Goal: Information Seeking & Learning: Learn about a topic

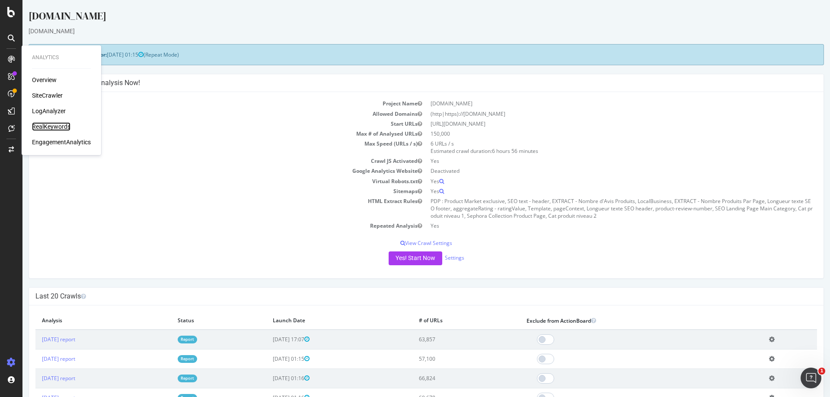
click at [54, 126] on div "RealKeywords" at bounding box center [51, 126] width 38 height 9
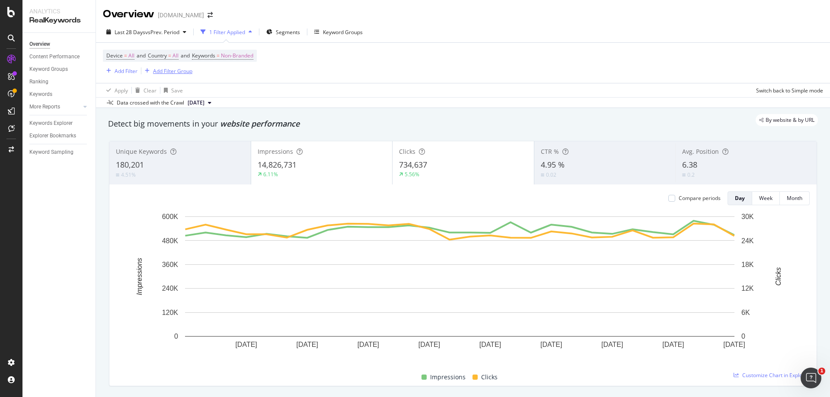
drag, startPoint x: 167, startPoint y: 74, endPoint x: 262, endPoint y: 80, distance: 95.3
click at [262, 80] on div "Device = All and Country = All and Keywords = Non-Branded Add Filter Add Filter…" at bounding box center [463, 63] width 720 height 40
click at [125, 73] on div "Add Filter" at bounding box center [126, 70] width 23 height 7
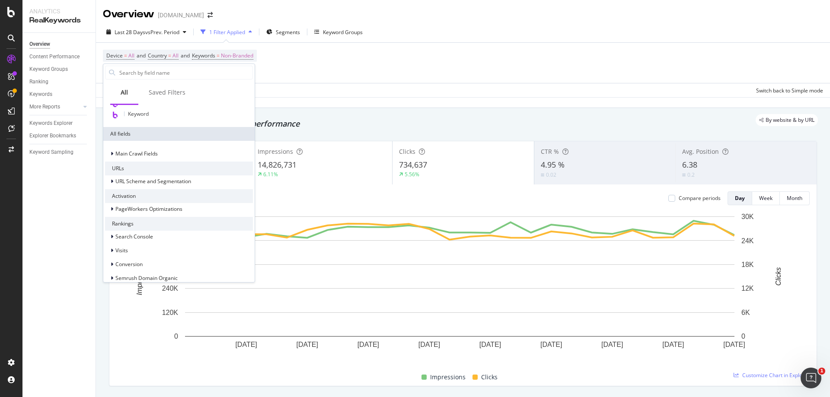
scroll to position [43, 0]
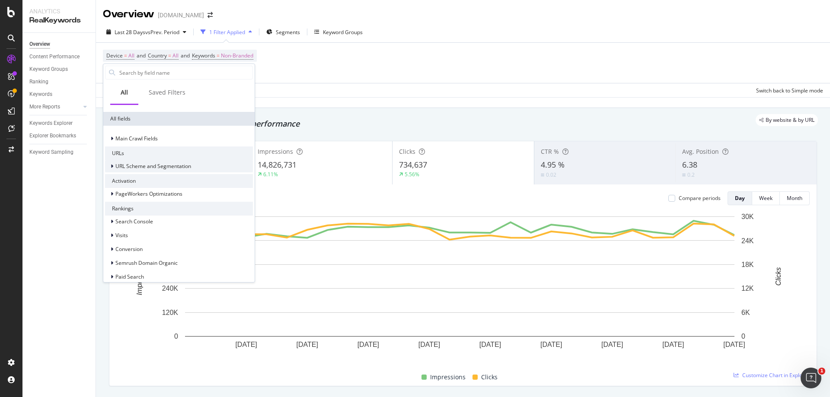
click at [170, 163] on span "URL Scheme and Segmentation" at bounding box center [153, 166] width 76 height 7
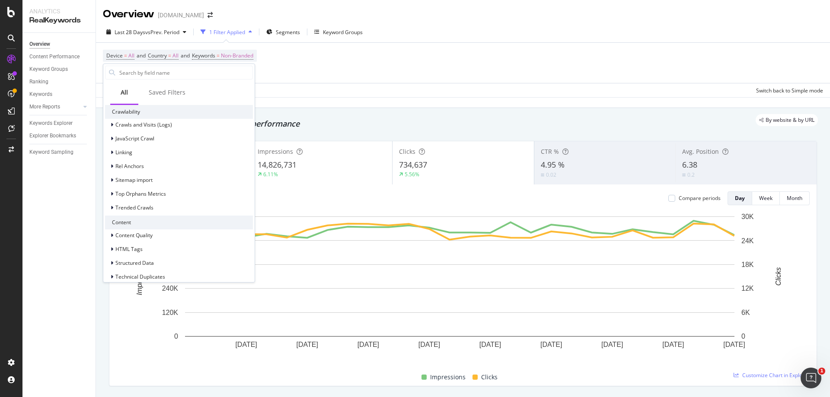
scroll to position [605, 0]
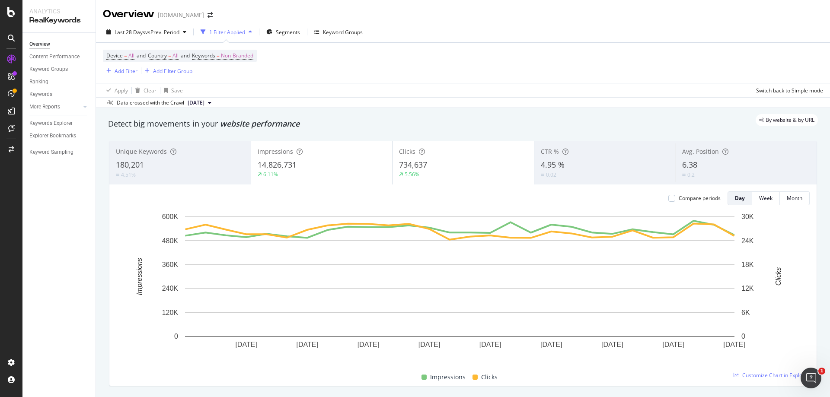
drag, startPoint x: 363, startPoint y: 81, endPoint x: 444, endPoint y: 25, distance: 98.8
click at [366, 80] on div "Device = All and Country = All and Keywords = Non-Branded Add Filter Add Filter…" at bounding box center [463, 63] width 720 height 40
click at [240, 53] on span "Non-Branded" at bounding box center [237, 56] width 32 height 12
drag, startPoint x: 209, startPoint y: 96, endPoint x: 219, endPoint y: 74, distance: 24.2
click at [222, 70] on div "Non-Branded Cancel Add filter Apply" at bounding box center [252, 83] width 109 height 43
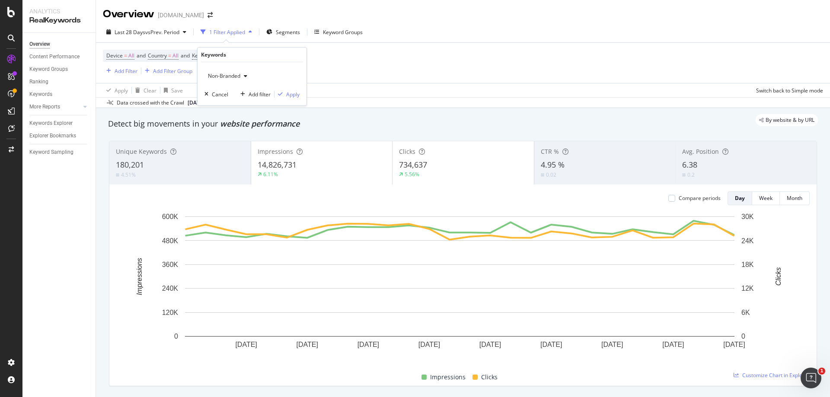
click at [219, 75] on span "Non-Branded" at bounding box center [223, 75] width 36 height 7
click at [229, 145] on span "All" at bounding box center [256, 144] width 88 height 8
click at [291, 97] on button "Apply" at bounding box center [287, 94] width 25 height 9
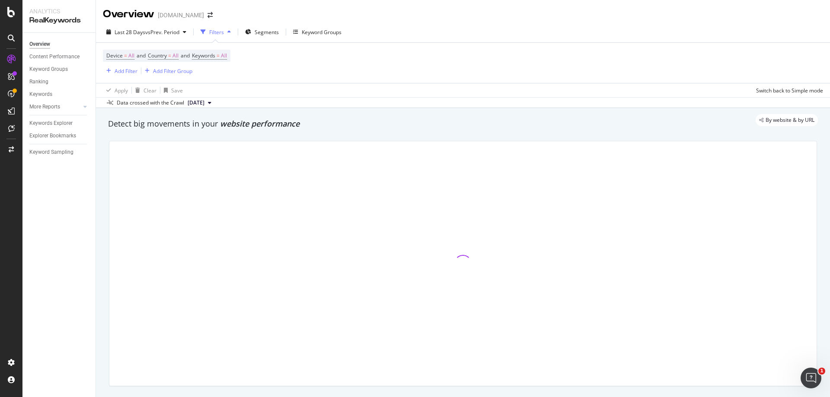
click at [292, 96] on div "Apply Clear Save Switch back to Simple mode" at bounding box center [463, 90] width 734 height 14
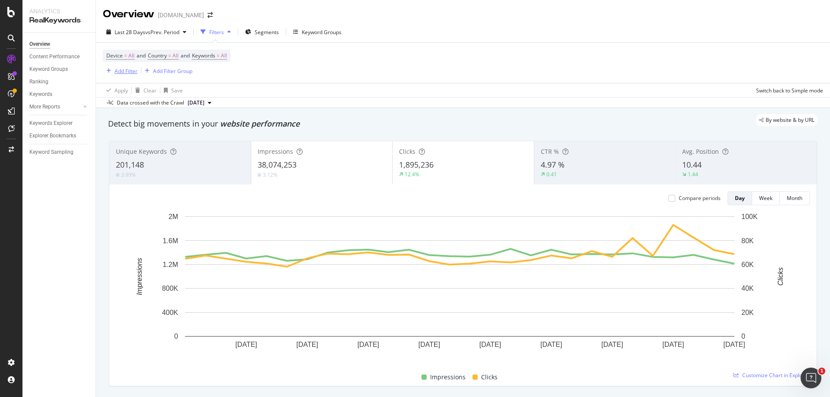
click at [125, 74] on div "Add Filter" at bounding box center [126, 70] width 23 height 7
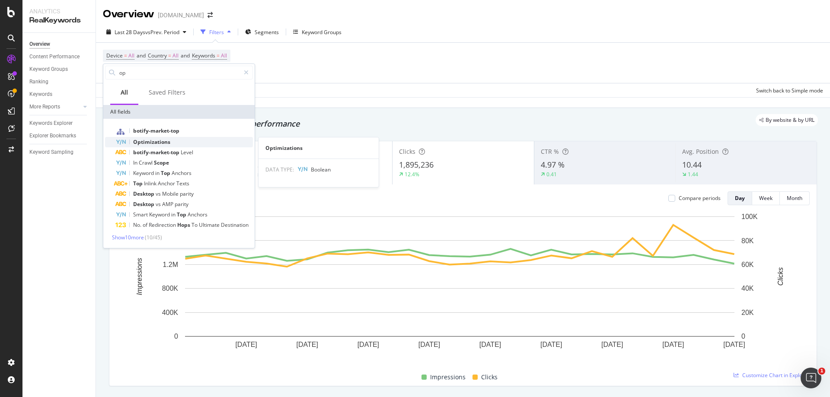
type input "op"
click at [154, 142] on span "Optimizations" at bounding box center [151, 141] width 37 height 7
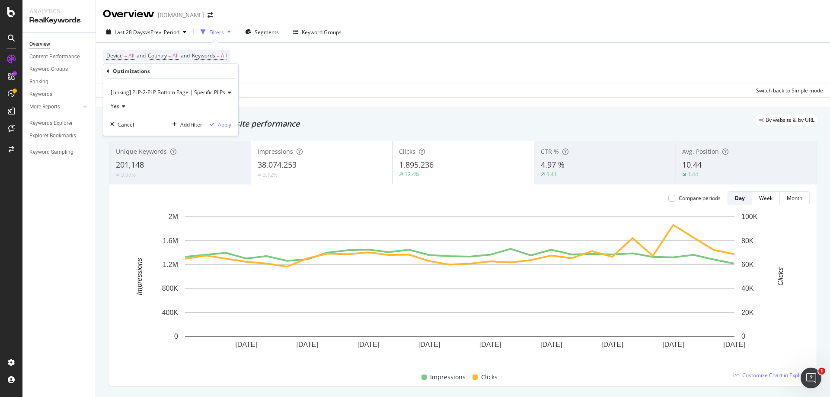
click at [186, 95] on span "[Linking] PLP-2-PLP Bottom Page | Specific PLPs" at bounding box center [168, 92] width 115 height 7
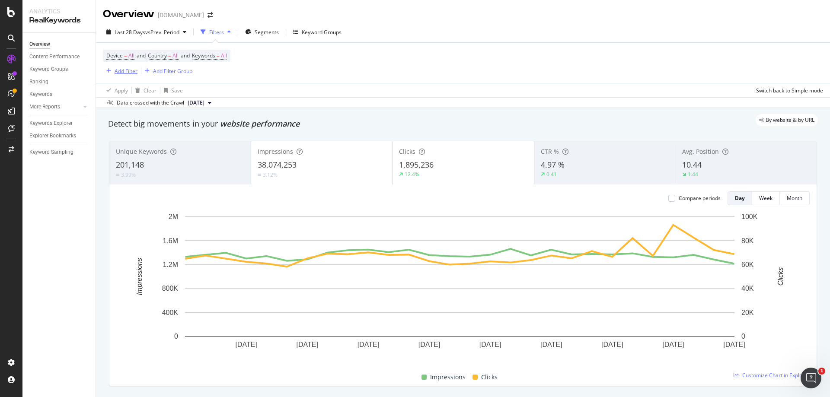
click at [124, 72] on div "Add Filter" at bounding box center [126, 70] width 23 height 7
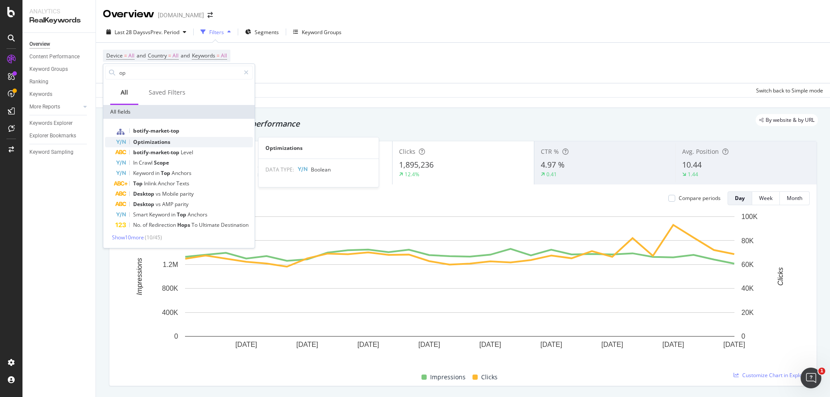
click at [157, 144] on span "Optimizations" at bounding box center [151, 141] width 37 height 7
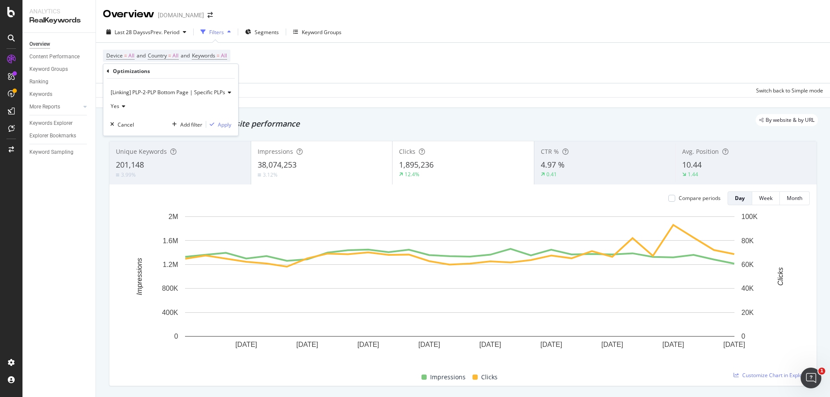
click at [168, 95] on span "[Linking] PLP-2-PLP Bottom Page | Specific PLPs" at bounding box center [168, 92] width 115 height 7
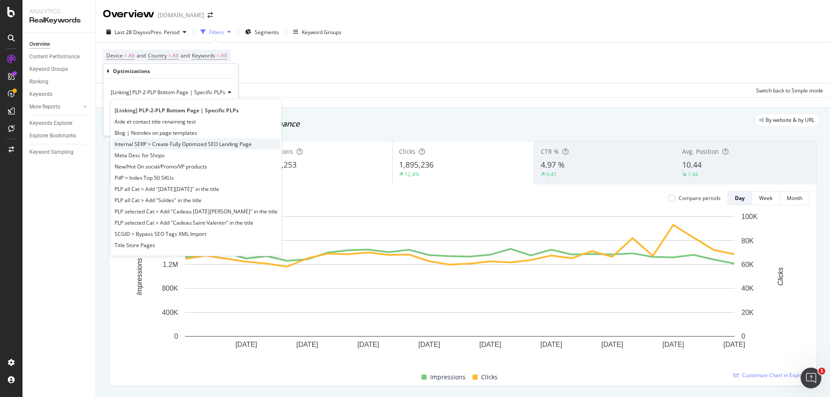
click at [160, 144] on span "Internal SERP > Create Fully Optimized SEO Landing Page" at bounding box center [183, 144] width 137 height 7
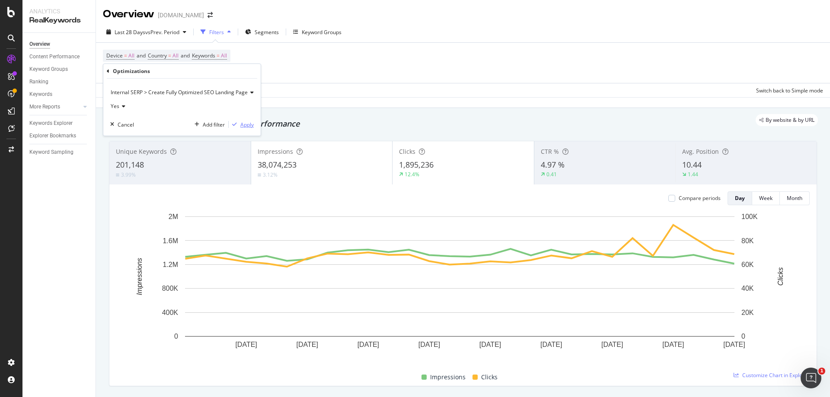
click at [244, 126] on div "Apply" at bounding box center [246, 124] width 13 height 7
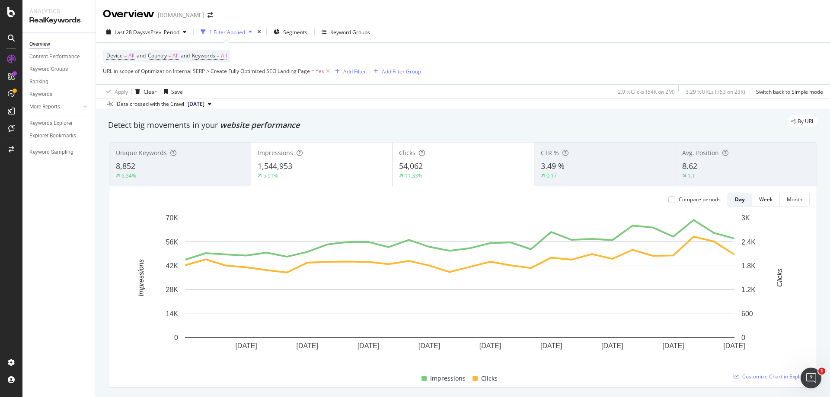
click at [172, 170] on div "8,852" at bounding box center [180, 166] width 128 height 11
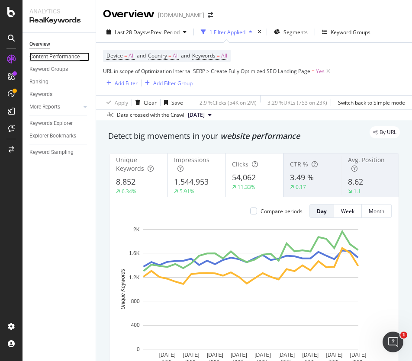
click at [52, 55] on div "Content Performance" at bounding box center [54, 56] width 50 height 9
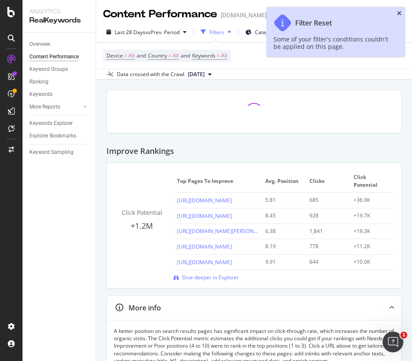
click at [397, 13] on icon "close toast" at bounding box center [399, 13] width 5 height 6
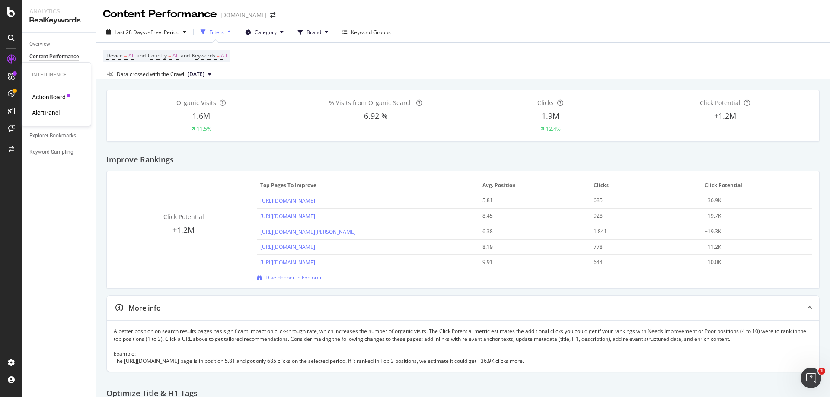
click at [50, 108] on div "ActionBoard AlertPanel" at bounding box center [56, 105] width 48 height 24
click at [50, 112] on div "AlertPanel" at bounding box center [46, 113] width 28 height 9
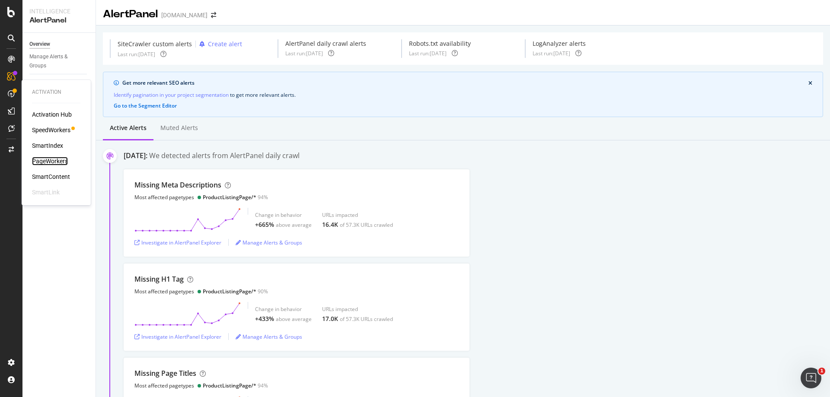
click at [54, 161] on div "PageWorkers" at bounding box center [50, 161] width 36 height 9
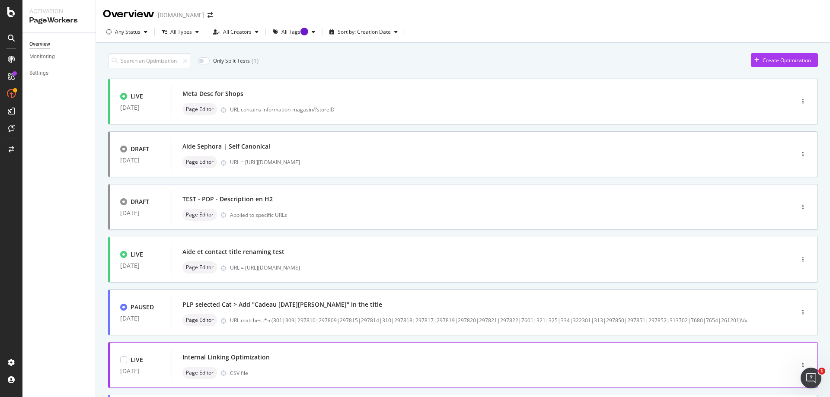
click at [230, 354] on div "Internal Linking Optimization" at bounding box center [225, 357] width 87 height 9
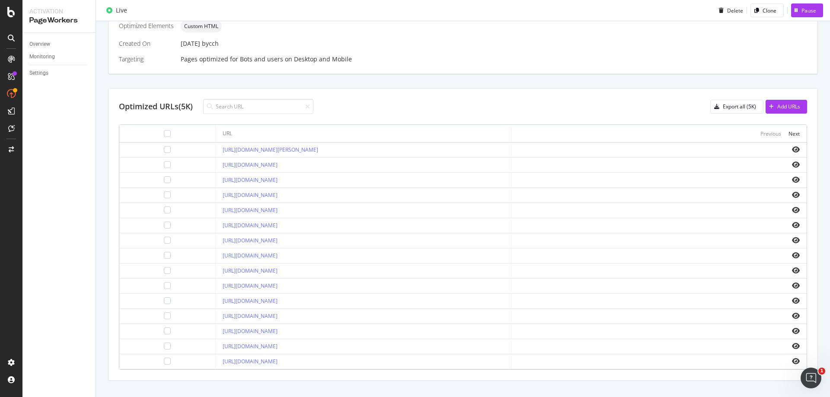
scroll to position [250, 0]
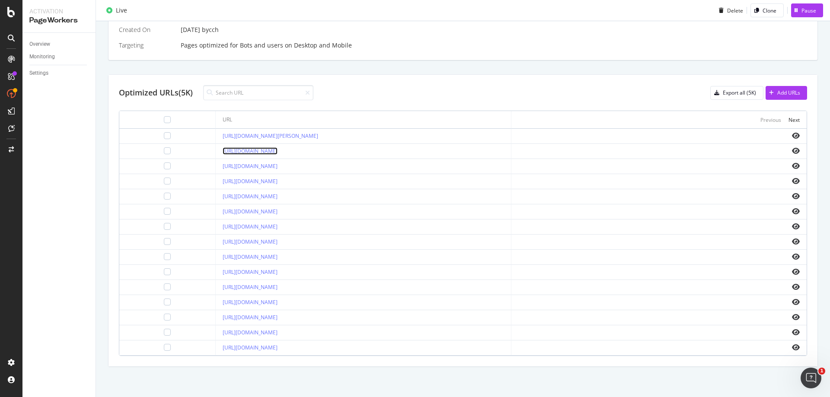
click at [278, 152] on link "https://www.sephora.fr/maquillage/maquillage-parapharmacie-c347415/" at bounding box center [250, 150] width 55 height 7
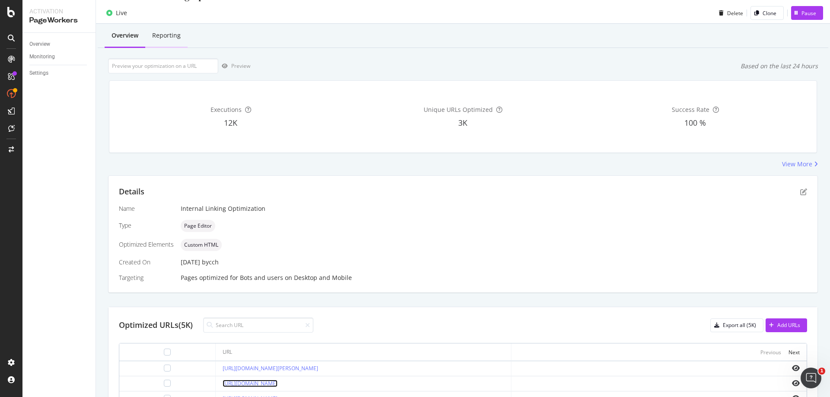
scroll to position [0, 0]
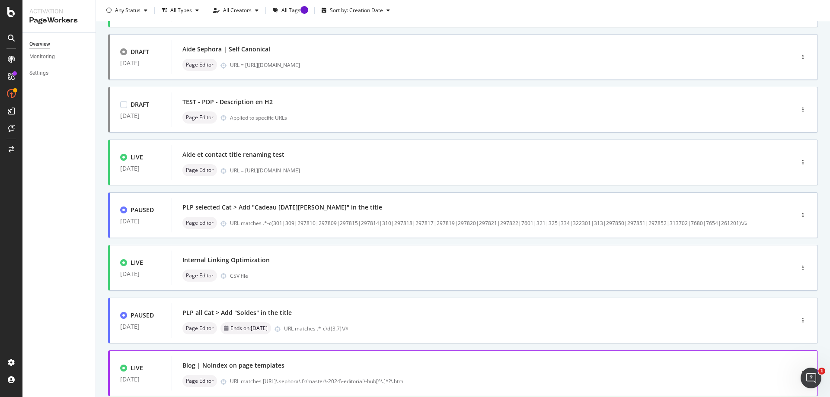
scroll to position [258, 0]
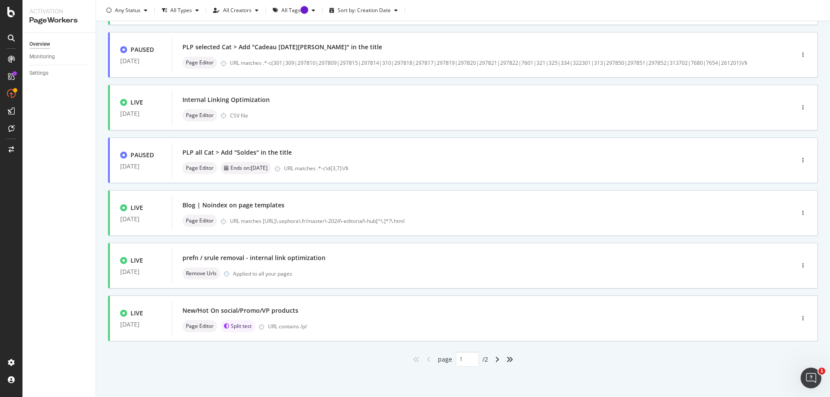
click at [497, 362] on div "angle-right" at bounding box center [497, 360] width 11 height 14
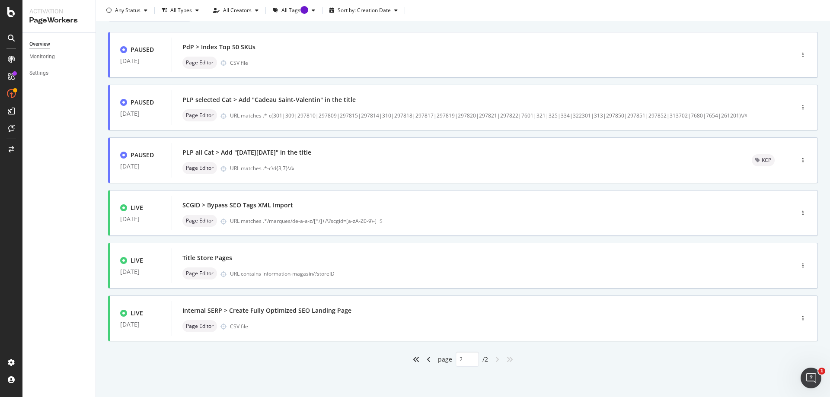
type input "2"
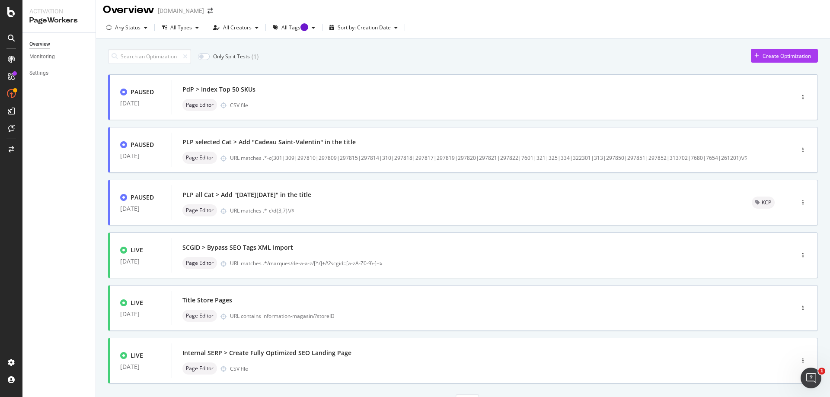
scroll to position [0, 0]
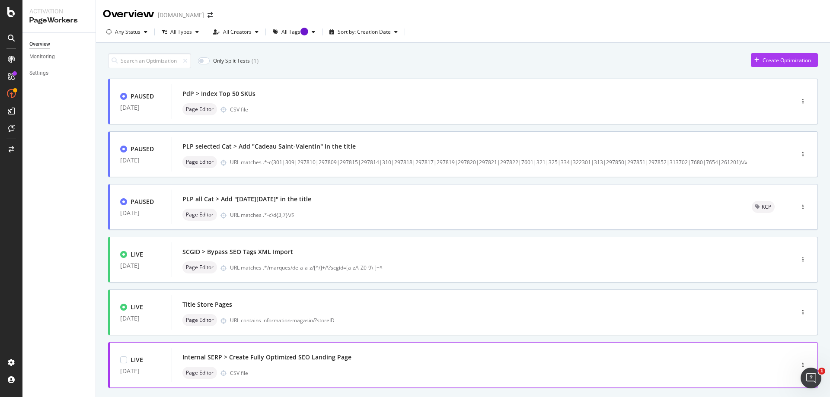
click at [314, 358] on div "Internal SERP > Create Fully Optimized SEO Landing Page" at bounding box center [266, 357] width 169 height 9
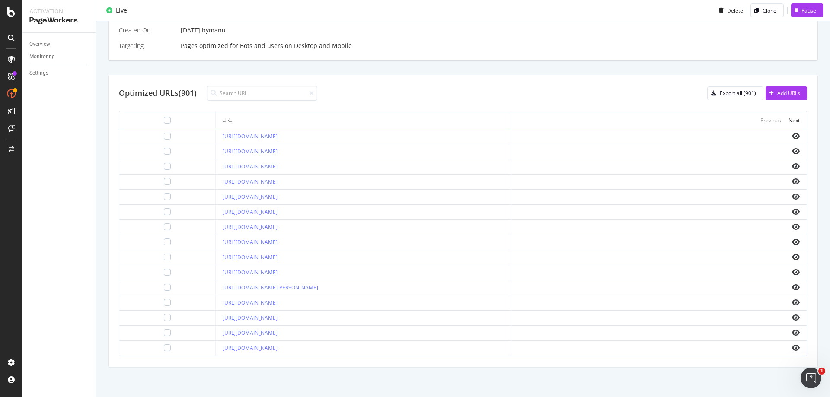
scroll to position [250, 0]
click at [792, 198] on icon "eye" at bounding box center [796, 196] width 8 height 7
click at [278, 333] on link "https://www.sephora.fr/recherche/?q=angel+mugler+coffret" at bounding box center [250, 332] width 55 height 7
